Goal: Transaction & Acquisition: Book appointment/travel/reservation

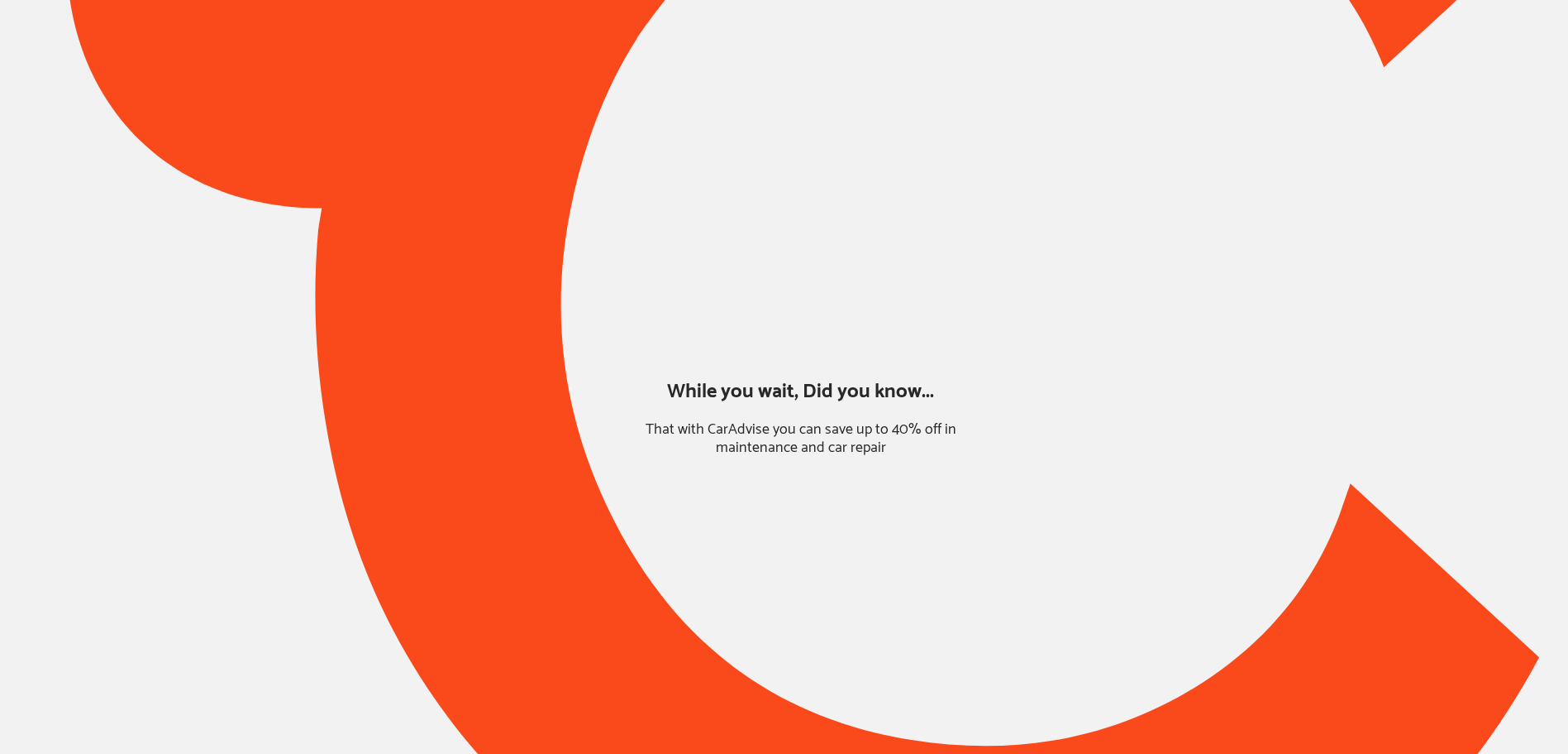
type input "*****"
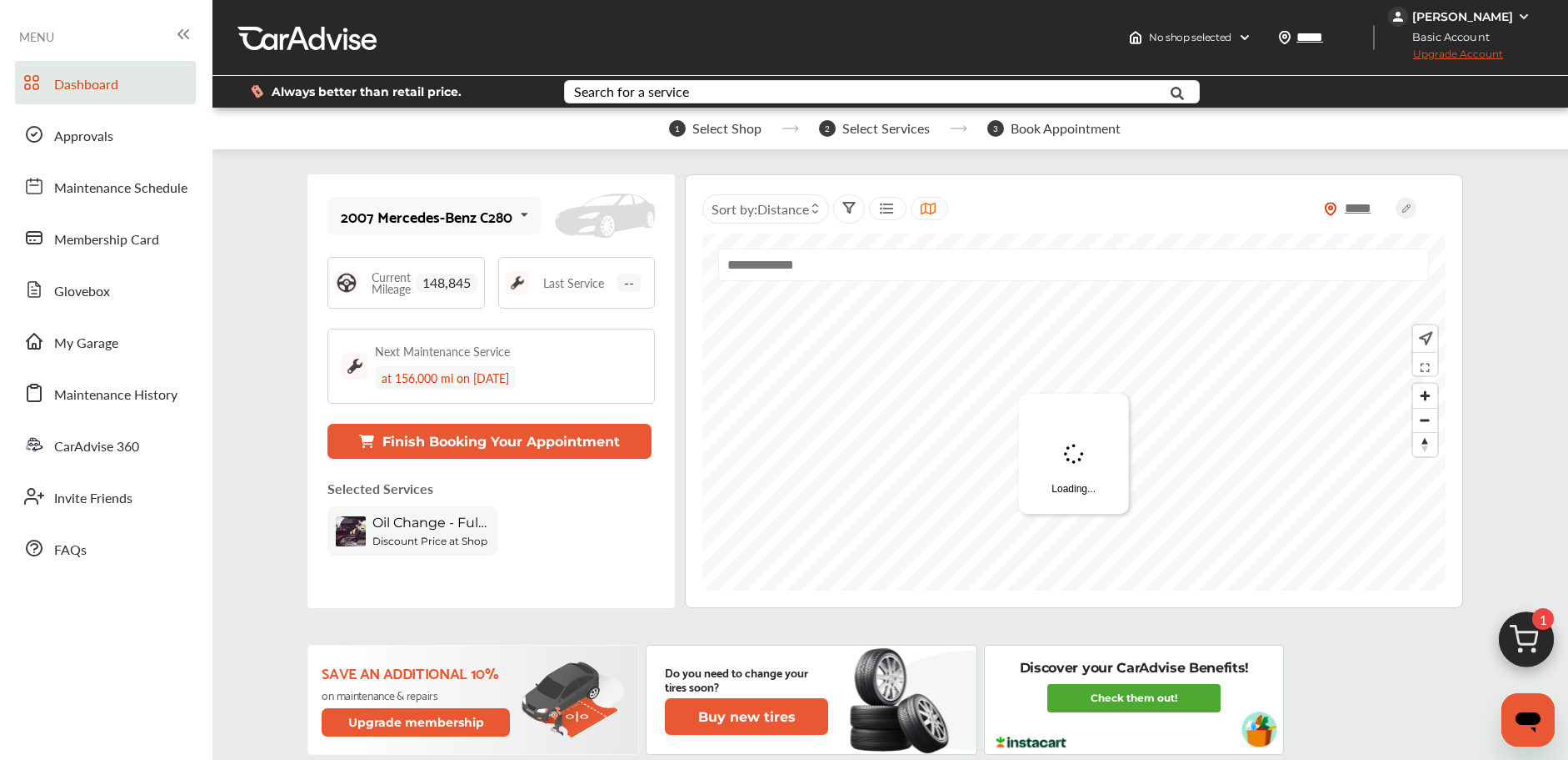
click at [1518, 639] on img at bounding box center [1526, 643] width 80 height 80
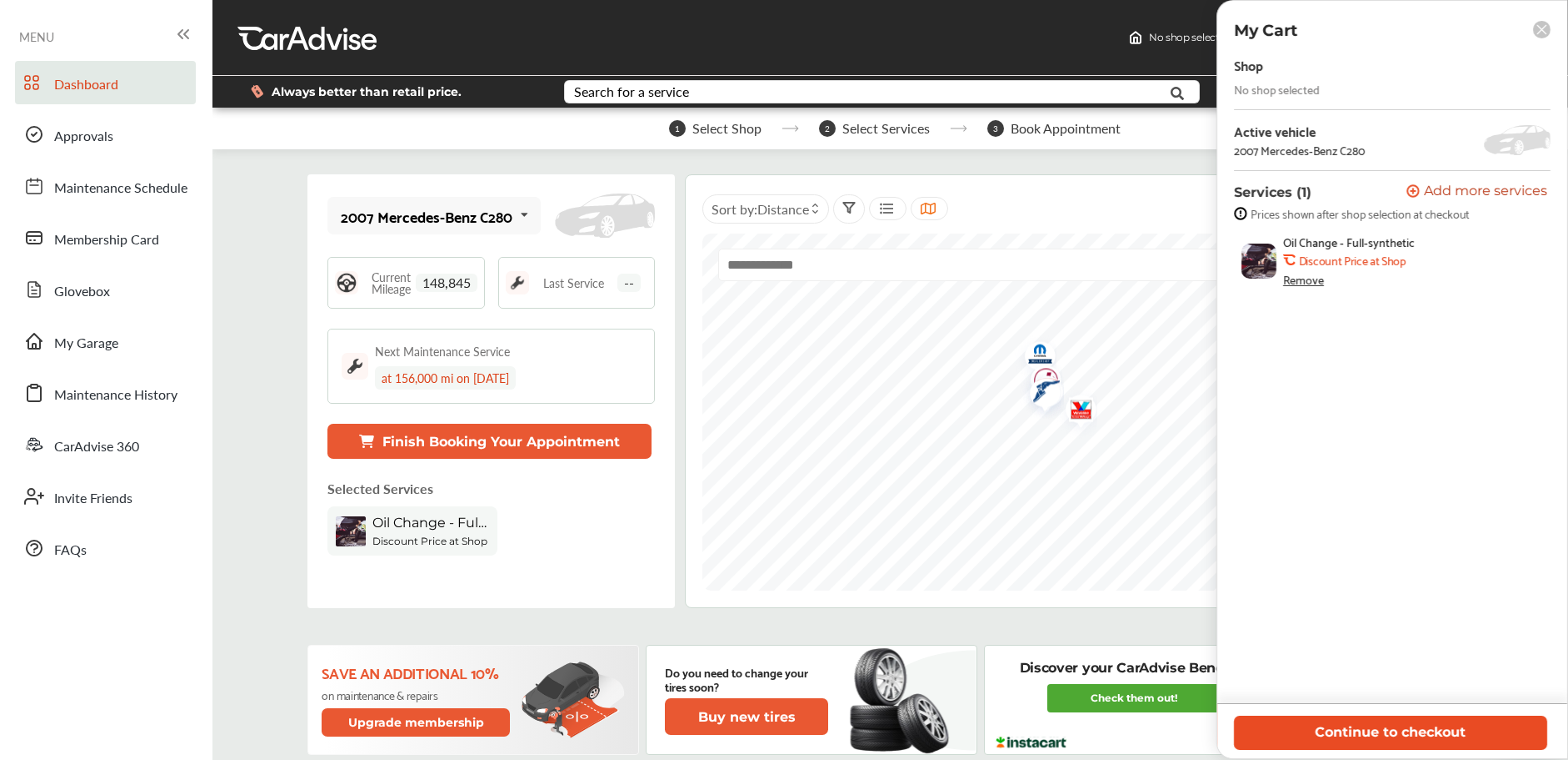
click at [1343, 723] on button "Continue to checkout" at bounding box center [1391, 733] width 314 height 34
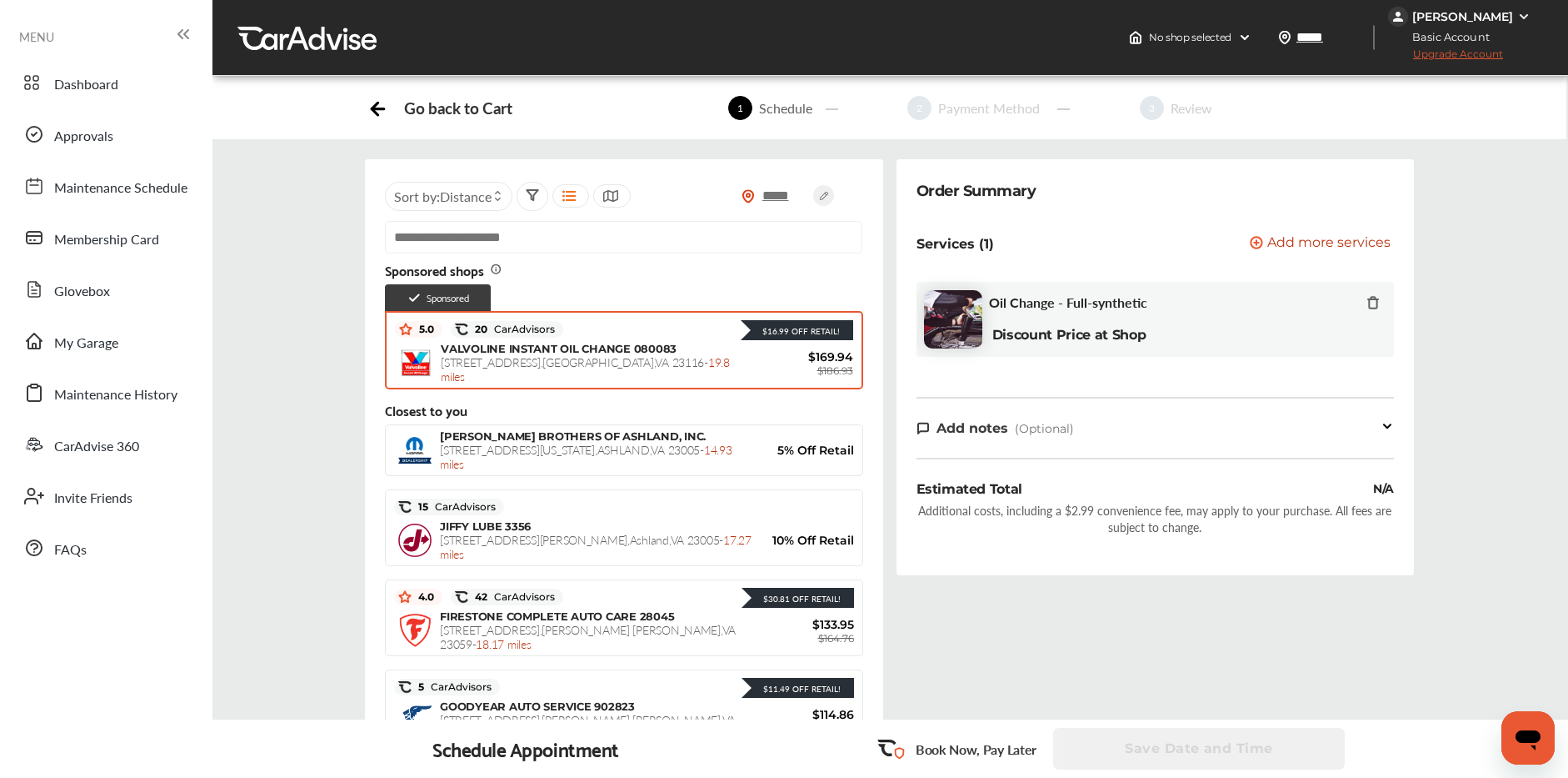
click at [619, 343] on span "VALVOLINE INSTANT OIL CHANGE 080083" at bounding box center [559, 348] width 236 height 14
